Goal: Find specific page/section: Find specific page/section

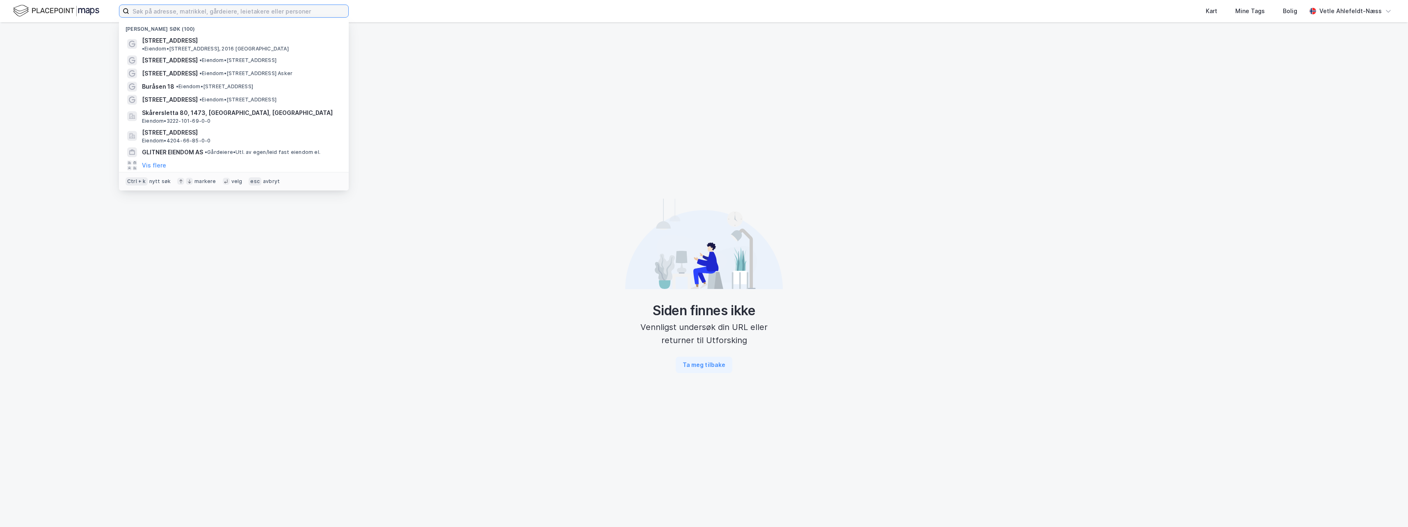
click at [173, 15] on input at bounding box center [238, 11] width 219 height 12
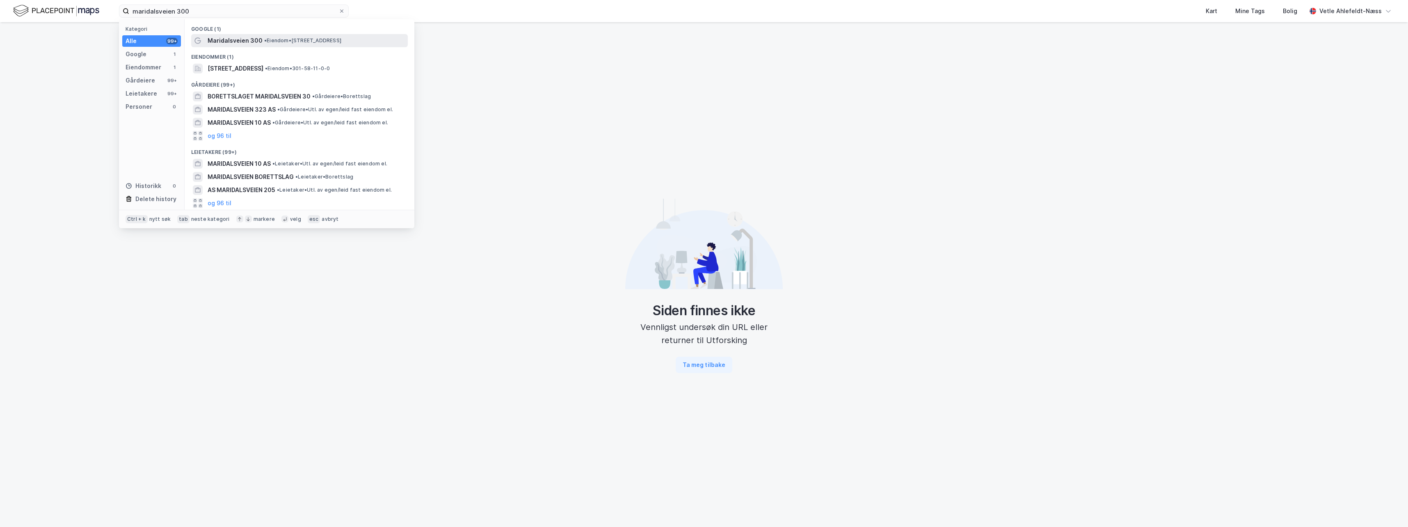
click at [369, 39] on div "Maridalsveien 300 • Eiendom • Maridalsveien 300, 0872 Oslo" at bounding box center [307, 41] width 199 height 10
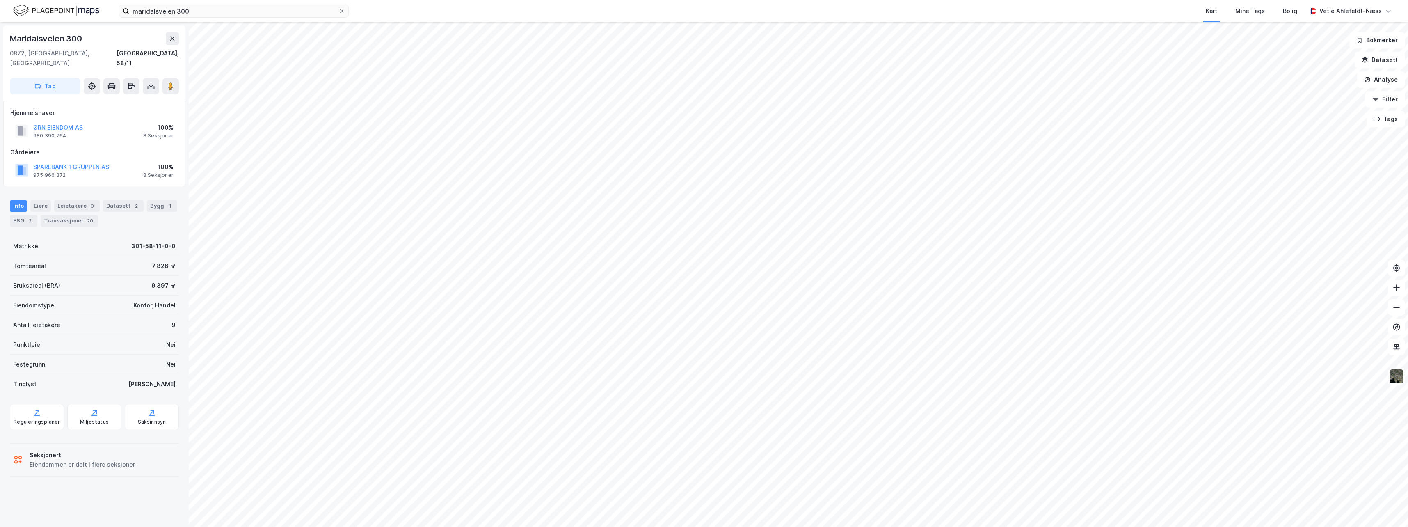
click at [156, 55] on div "[GEOGRAPHIC_DATA], 58/11" at bounding box center [148, 58] width 62 height 20
click at [159, 55] on div "[GEOGRAPHIC_DATA], 58/11" at bounding box center [148, 58] width 62 height 20
click at [55, 172] on div "975 966 372" at bounding box center [49, 175] width 32 height 7
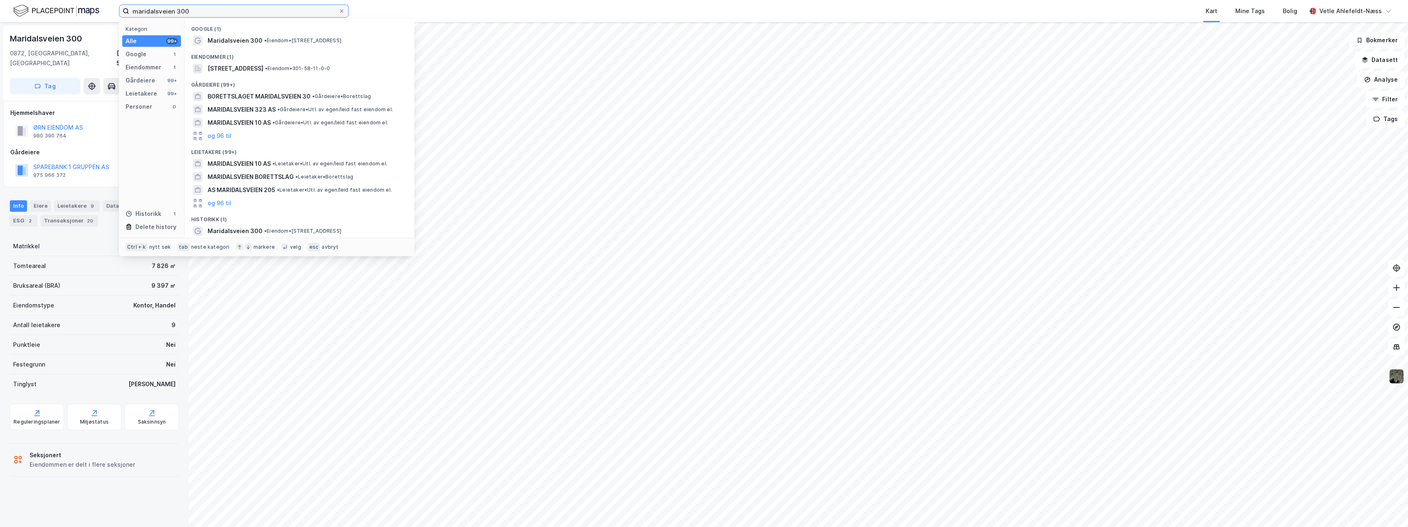
click at [183, 7] on input "maridalsveien 300" at bounding box center [233, 11] width 209 height 12
click at [184, 7] on input "maridalsveien 300" at bounding box center [233, 11] width 209 height 12
type input "ramstad"
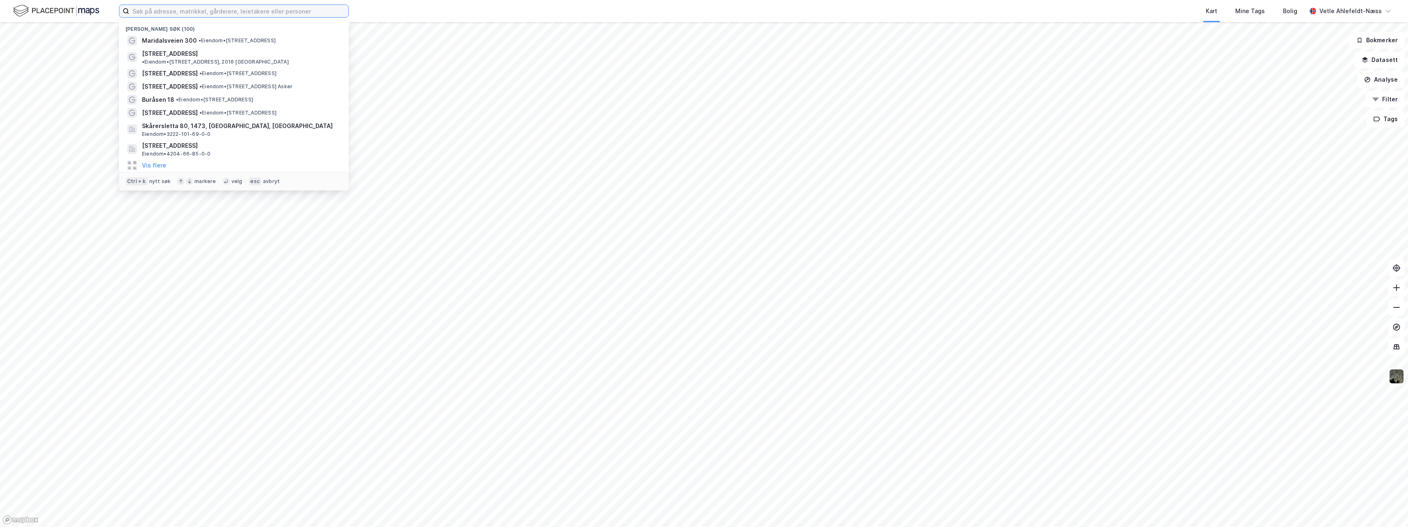
click at [148, 15] on input at bounding box center [238, 11] width 219 height 12
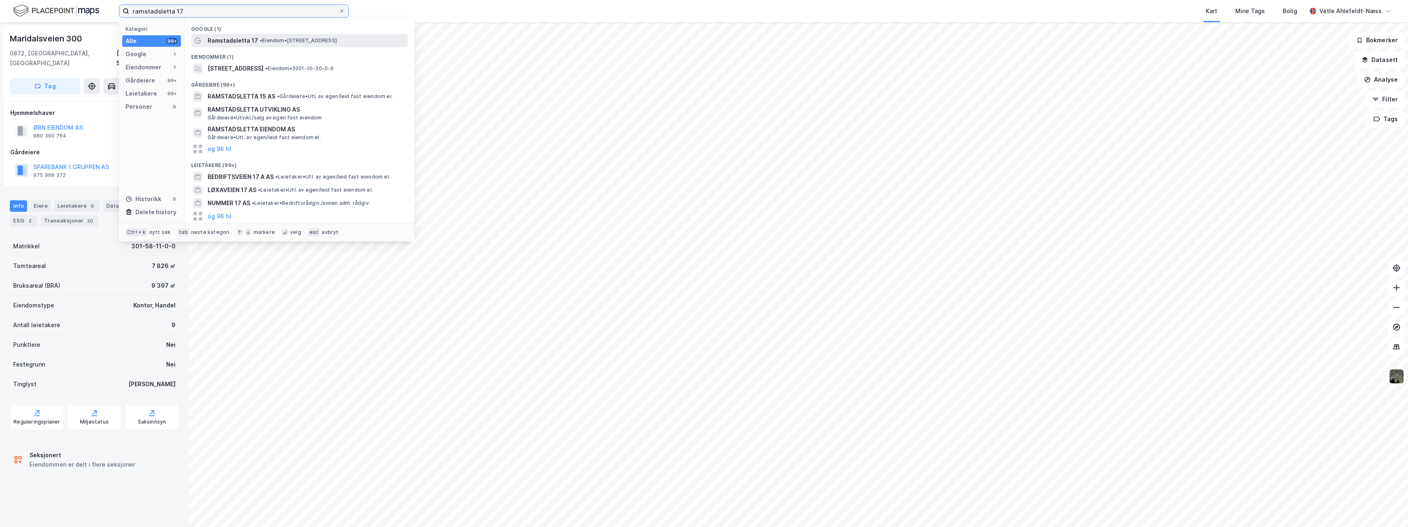
type input "ramstadsletta 17"
click at [363, 41] on div "Ramstadsletta 17 • Eiendom • [STREET_ADDRESS]" at bounding box center [307, 41] width 199 height 10
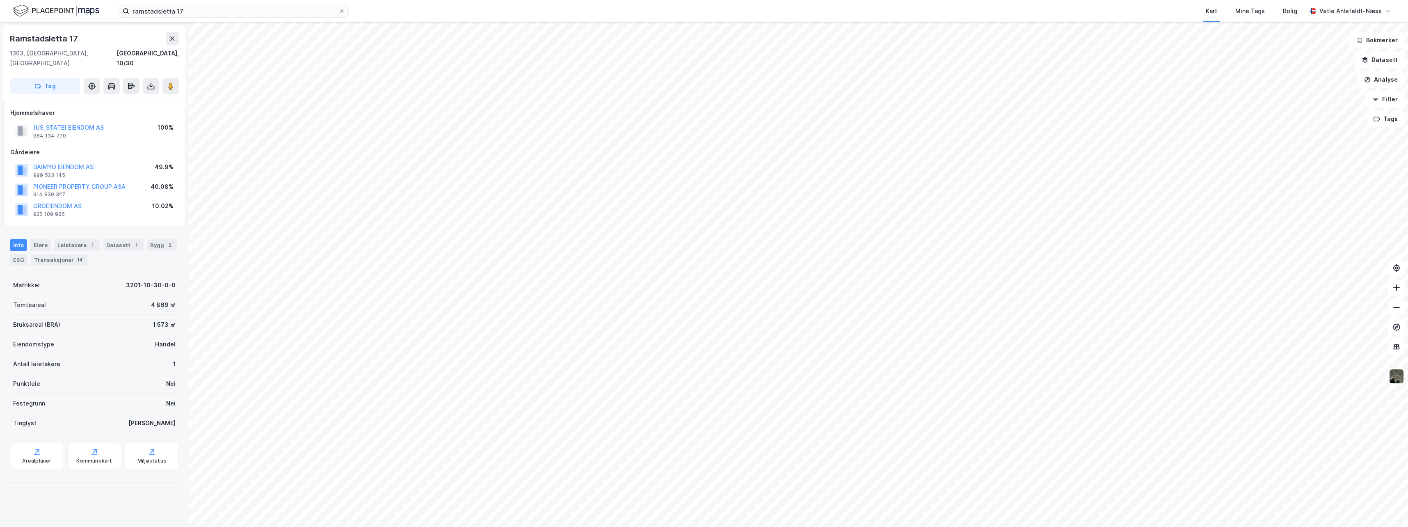
click at [57, 133] on div "984 134 770" at bounding box center [49, 136] width 33 height 7
click at [165, 54] on div "[GEOGRAPHIC_DATA], 10/30" at bounding box center [148, 58] width 62 height 20
